Goal: Information Seeking & Learning: Learn about a topic

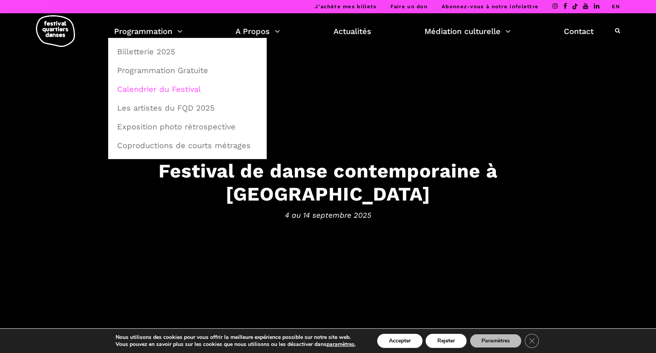
click at [172, 89] on link "Calendrier du Festival" at bounding box center [187, 89] width 150 height 18
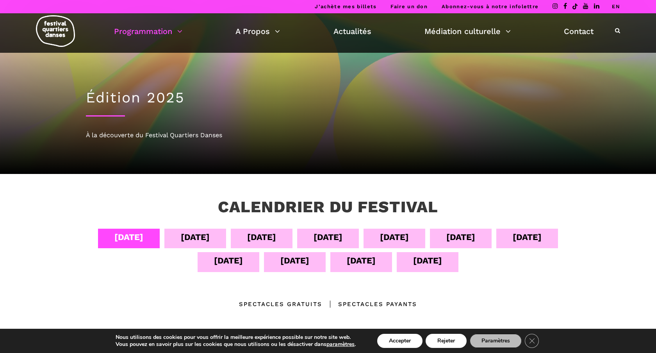
click at [407, 235] on div "[DATE]" at bounding box center [394, 237] width 29 height 14
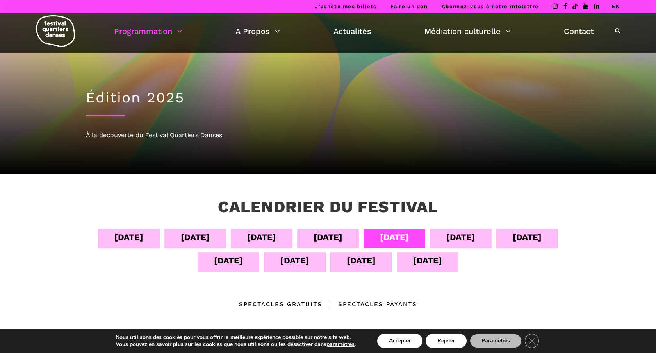
click at [407, 235] on div "[DATE]" at bounding box center [394, 237] width 29 height 14
click at [613, 4] on link "EN" at bounding box center [616, 7] width 8 height 6
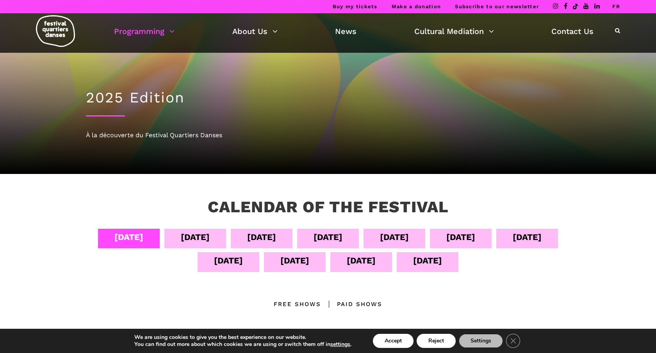
click at [409, 239] on div "[DATE]" at bounding box center [394, 237] width 29 height 14
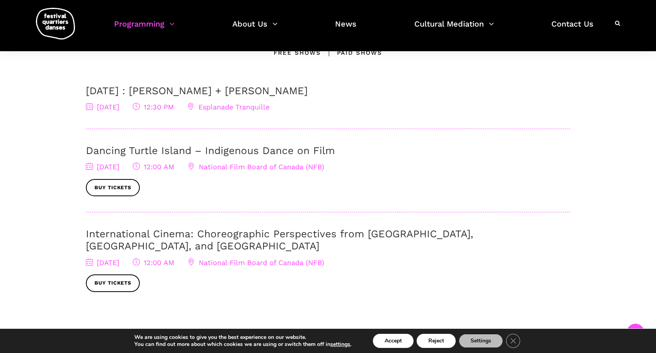
scroll to position [252, 0]
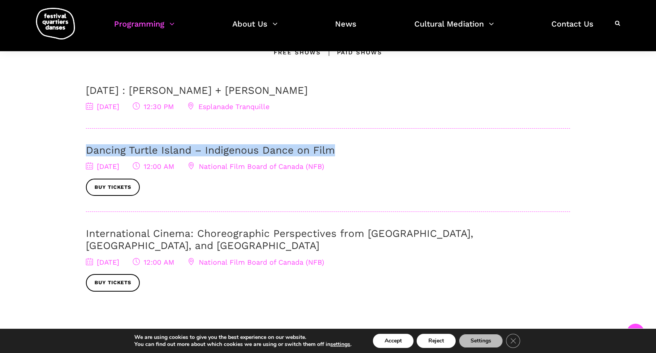
drag, startPoint x: 345, startPoint y: 148, endPoint x: 137, endPoint y: 139, distance: 207.6
click at [137, 139] on div "[DATE] : [PERSON_NAME] + [PERSON_NAME] [DATE] 12:30 PM Esplanade Tranquille Dan…" at bounding box center [328, 187] width 484 height 207
copy link "Dancing Turtle Island – Indigenous Dance on Film"
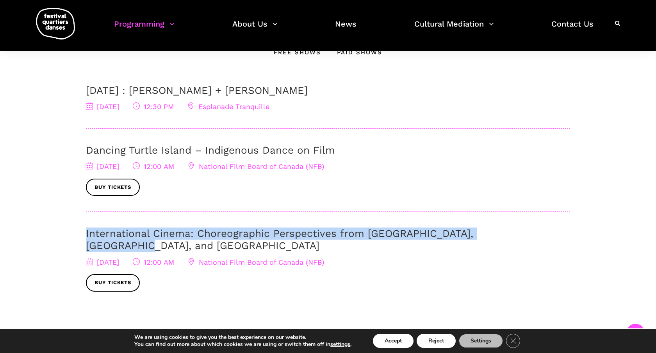
drag, startPoint x: 518, startPoint y: 234, endPoint x: 97, endPoint y: 224, distance: 420.4
click at [97, 224] on div "[DATE] : [PERSON_NAME] + [PERSON_NAME] [DATE] 12:30 PM Esplanade Tranquille Dan…" at bounding box center [328, 187] width 484 height 207
copy link "International Cinema: Choreographic Perspectives from [GEOGRAPHIC_DATA], [GEOGR…"
